Goal: Register for event/course

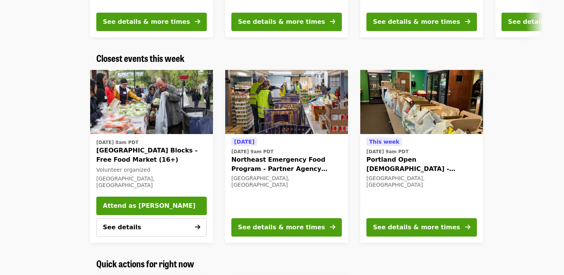
scroll to position [231, 0]
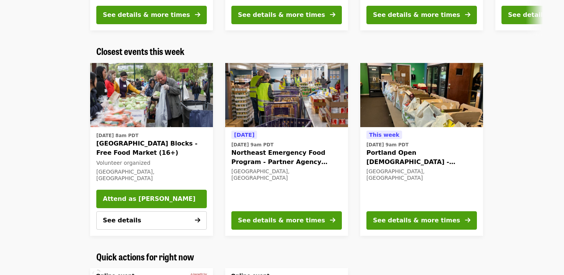
click at [307, 154] on span "Northeast Emergency Food Program - Partner Agency Support" at bounding box center [286, 157] width 111 height 18
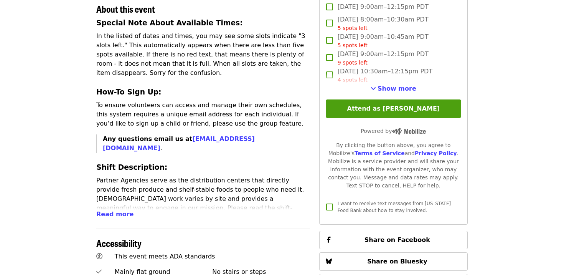
scroll to position [289, 0]
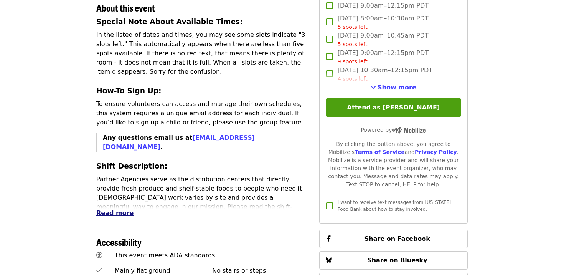
click at [117, 209] on span "Read more" at bounding box center [114, 212] width 37 height 7
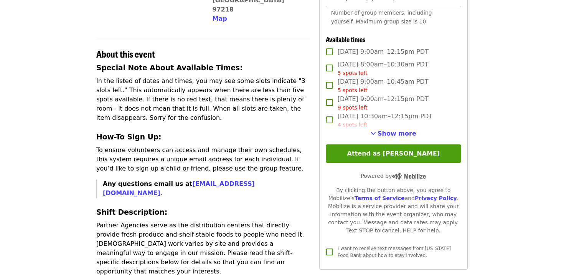
scroll to position [237, 0]
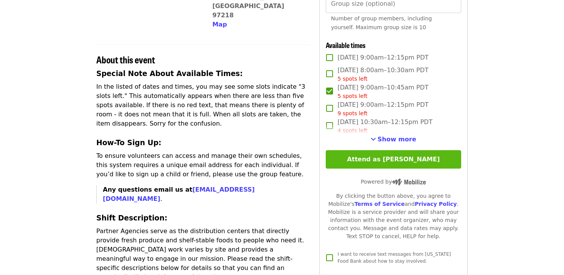
click at [388, 158] on button "Attend as [PERSON_NAME]" at bounding box center [393, 159] width 135 height 18
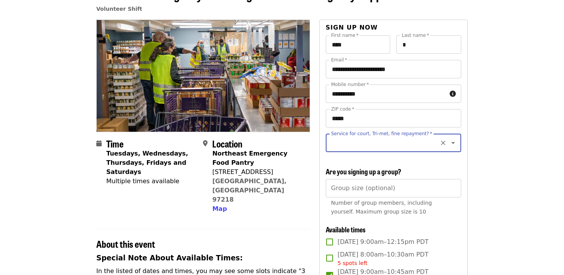
scroll to position [42, 0]
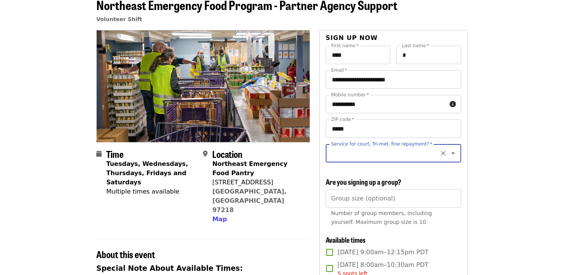
click at [454, 154] on icon "Open" at bounding box center [453, 153] width 9 height 9
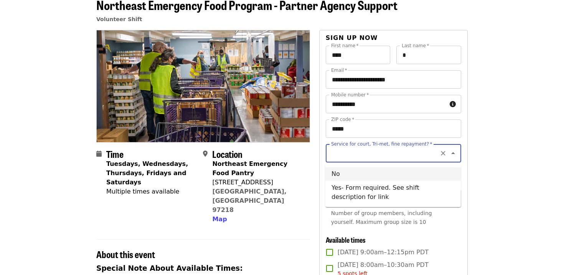
click at [349, 170] on li "No" at bounding box center [392, 174] width 135 height 14
type input "**"
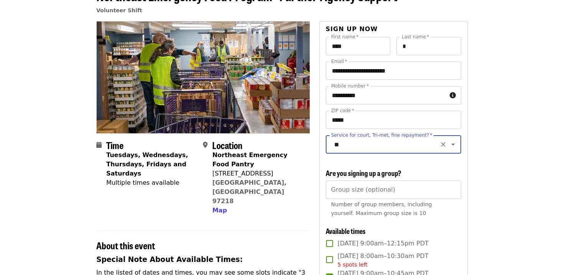
scroll to position [53, 0]
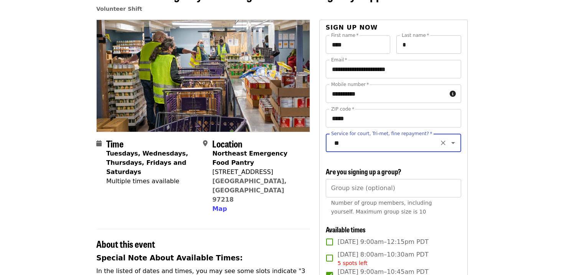
click at [412, 46] on input "*" at bounding box center [428, 44] width 65 height 18
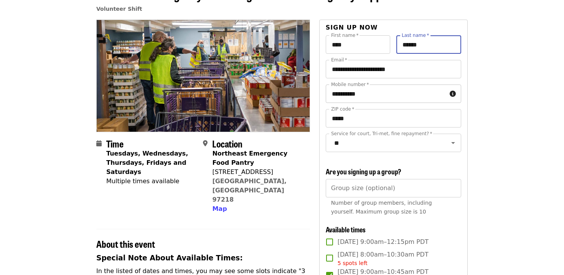
scroll to position [0, 0]
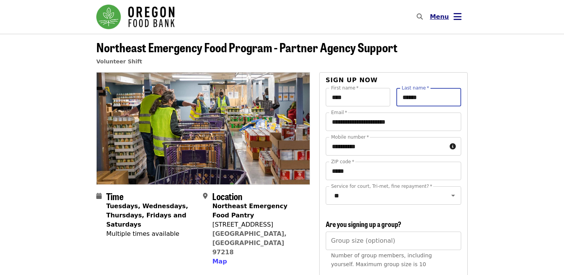
type input "******"
click at [455, 14] on icon "bars icon" at bounding box center [458, 16] width 8 height 11
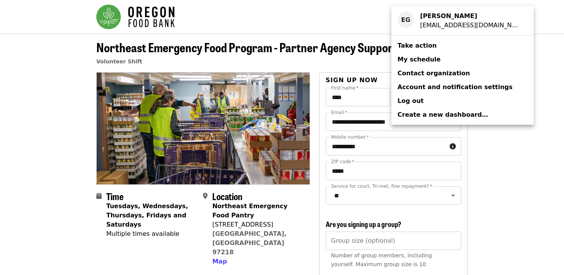
click at [499, 172] on div "Account menu" at bounding box center [282, 137] width 564 height 275
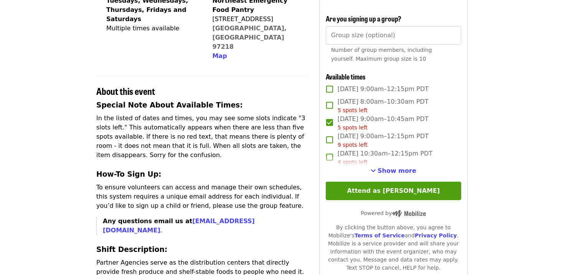
scroll to position [211, 0]
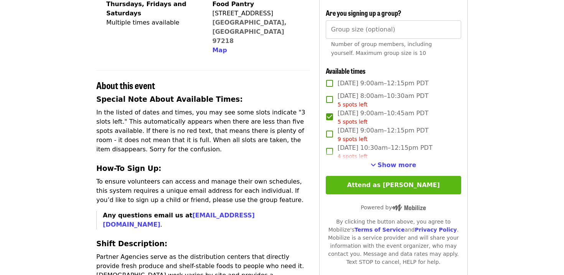
click at [396, 180] on button "Attend as [PERSON_NAME]" at bounding box center [393, 185] width 135 height 18
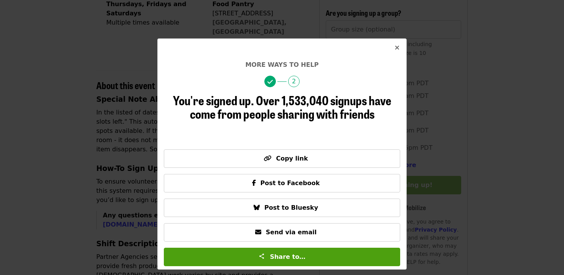
click at [393, 48] on button "Close" at bounding box center [397, 48] width 18 height 18
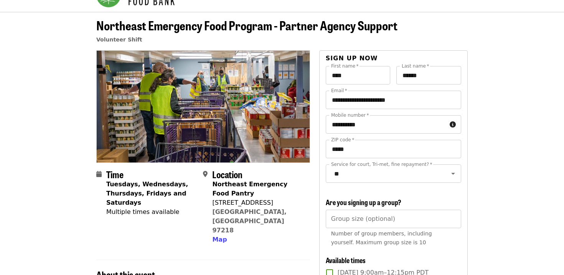
scroll to position [0, 0]
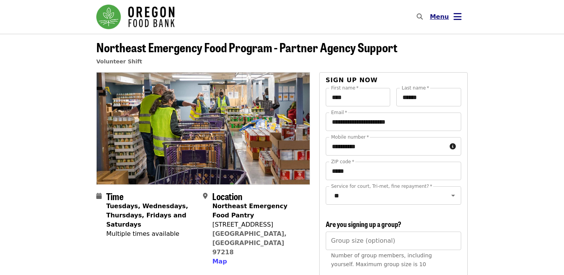
click at [443, 20] on span "Menu" at bounding box center [439, 16] width 19 height 7
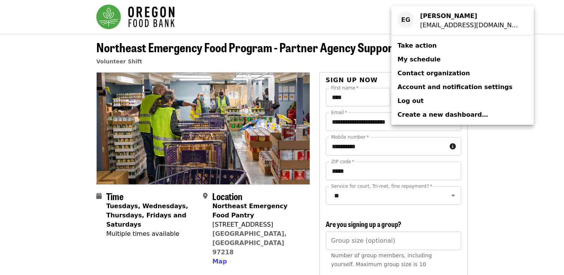
click at [410, 102] on span "Log out" at bounding box center [411, 100] width 26 height 7
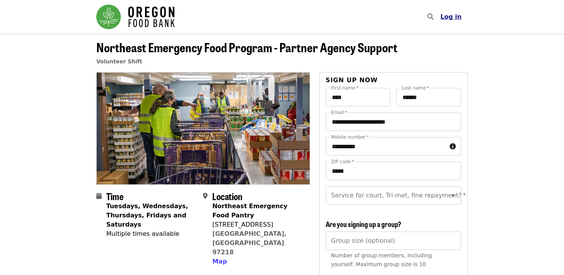
click at [461, 19] on span "Log in" at bounding box center [451, 16] width 21 height 7
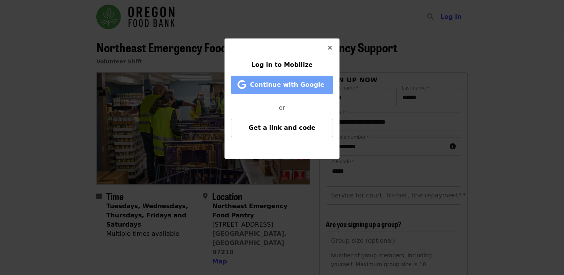
click at [281, 91] on button "Continue with Google" at bounding box center [282, 85] width 102 height 18
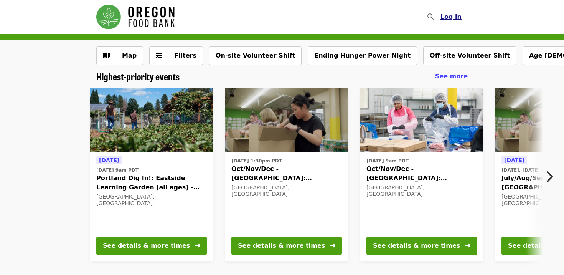
click at [456, 19] on span "Log in" at bounding box center [451, 16] width 21 height 7
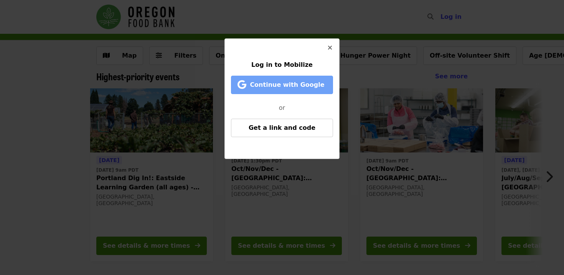
click at [296, 84] on span "Continue with Google" at bounding box center [287, 84] width 74 height 7
